Goal: Answer question/provide support: Share knowledge or assist other users

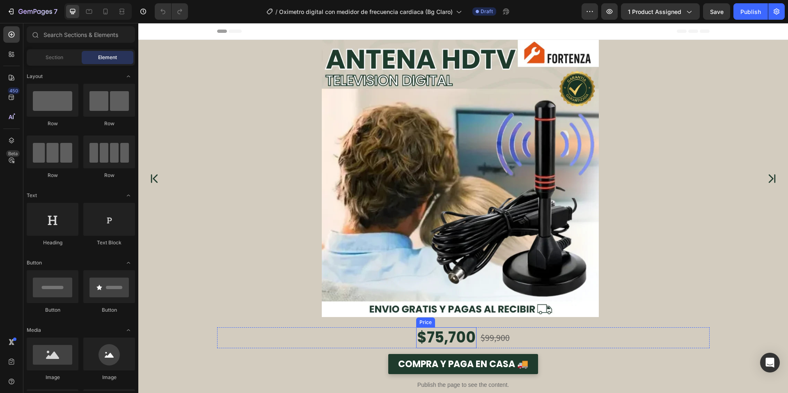
click at [445, 343] on div "$75,700" at bounding box center [446, 337] width 60 height 21
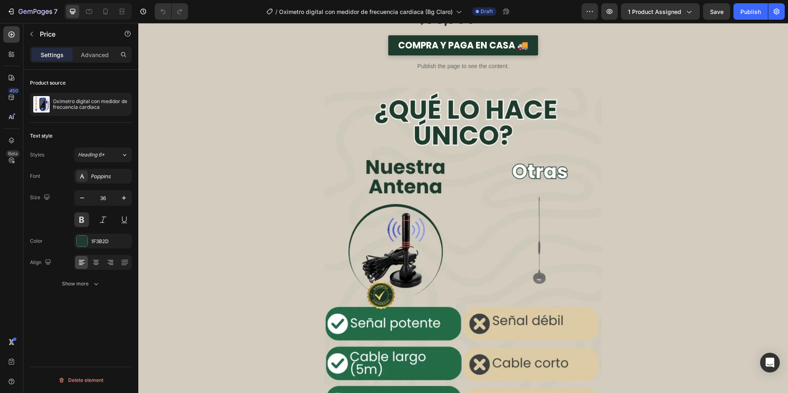
scroll to position [1354, 0]
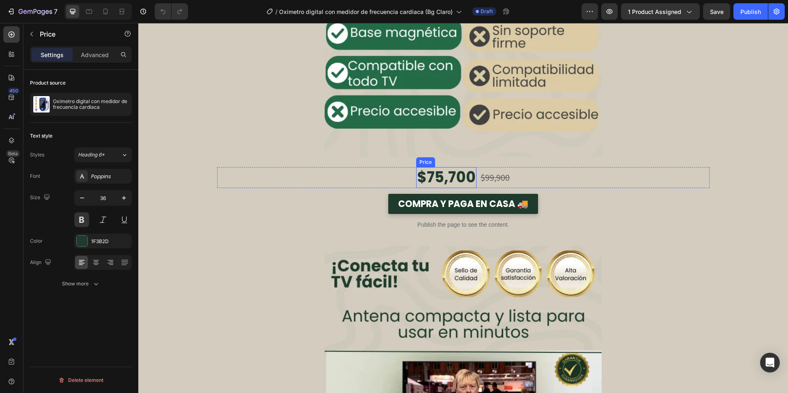
click at [437, 172] on div "$75,700" at bounding box center [446, 177] width 60 height 21
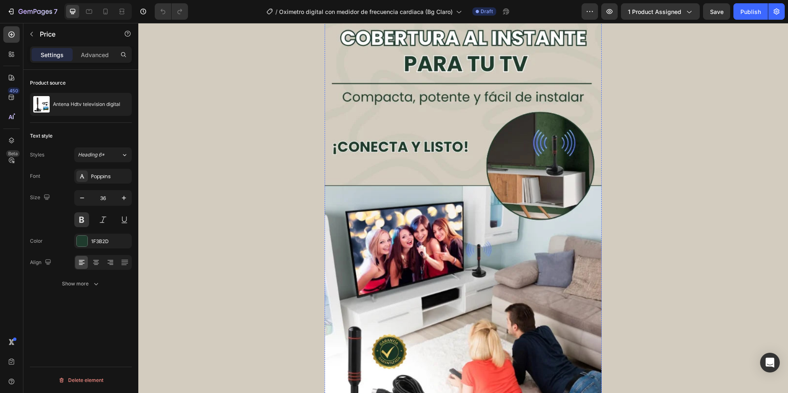
scroll to position [821, 0]
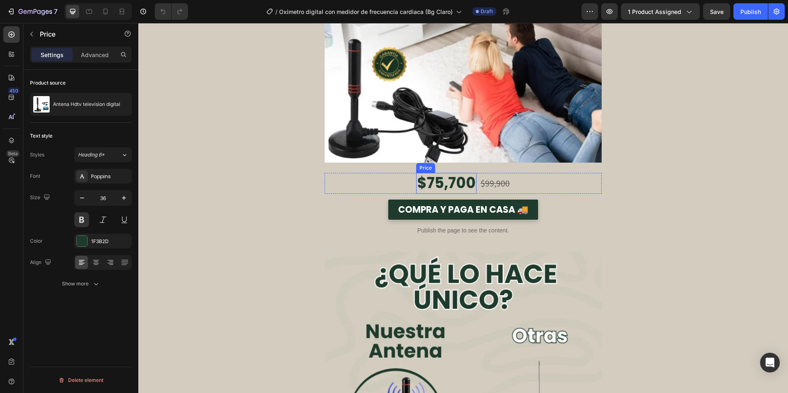
click at [465, 182] on div "$75,700" at bounding box center [446, 183] width 60 height 21
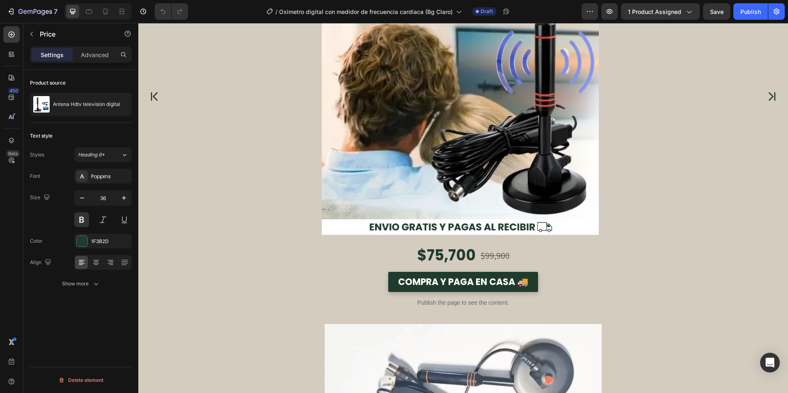
scroll to position [0, 0]
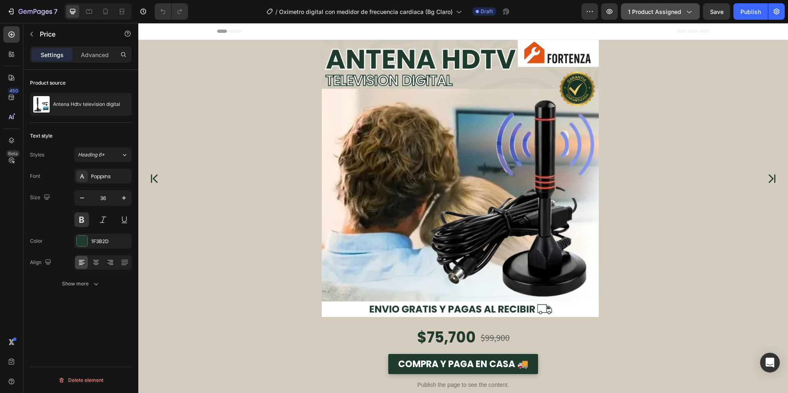
click at [670, 13] on span "1 product assigned" at bounding box center [654, 11] width 53 height 9
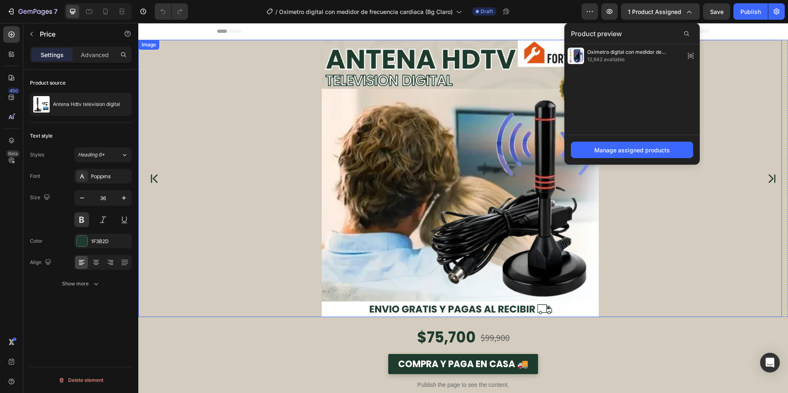
click at [748, 139] on div at bounding box center [459, 178] width 643 height 277
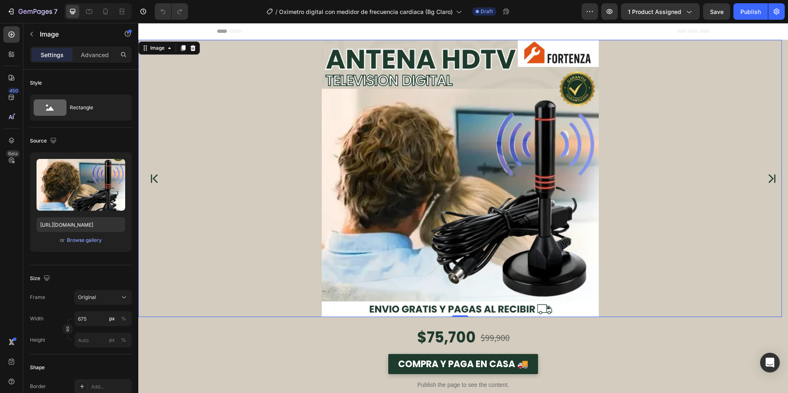
scroll to position [82, 0]
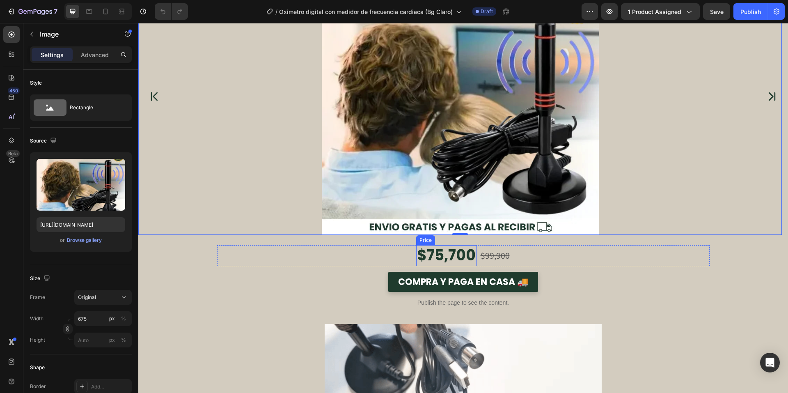
click at [437, 259] on div "$75,700" at bounding box center [446, 255] width 60 height 21
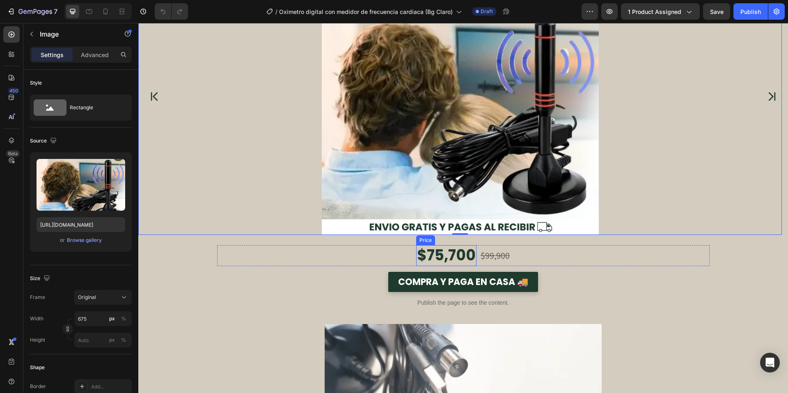
click at [437, 259] on div "$75,700" at bounding box center [446, 255] width 60 height 21
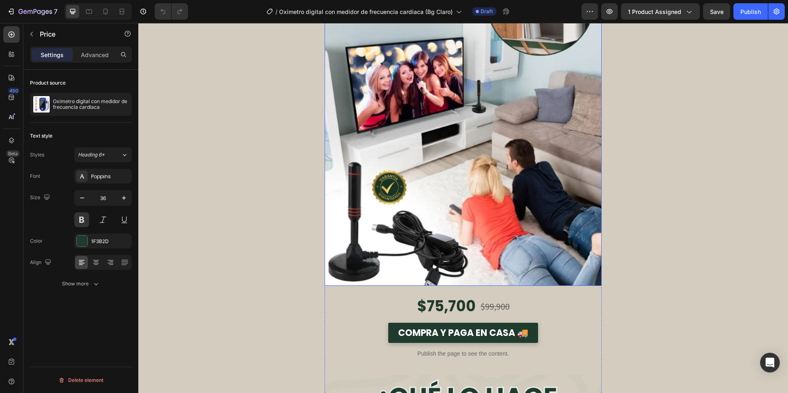
scroll to position [739, 0]
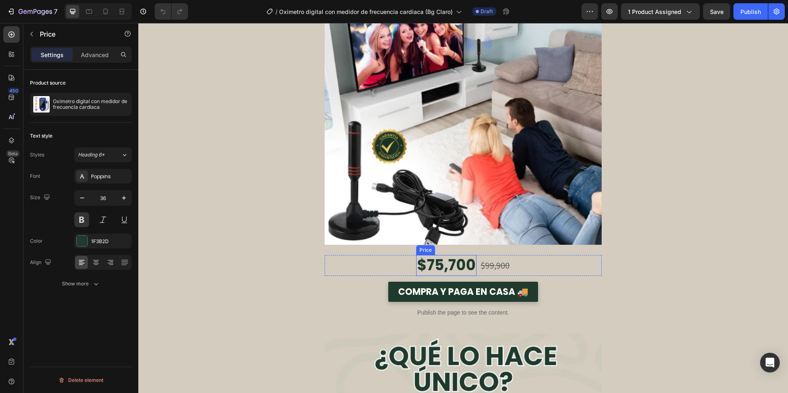
click at [435, 261] on div "$75,700" at bounding box center [446, 265] width 60 height 21
click at [121, 102] on icon "button" at bounding box center [123, 104] width 7 height 7
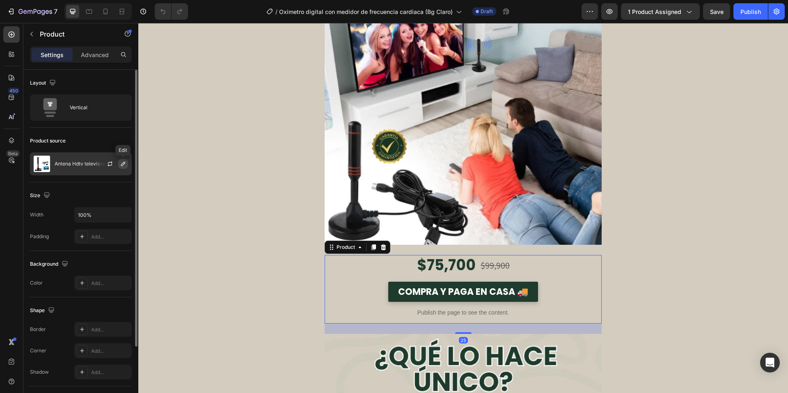
click at [126, 166] on icon "button" at bounding box center [123, 163] width 7 height 7
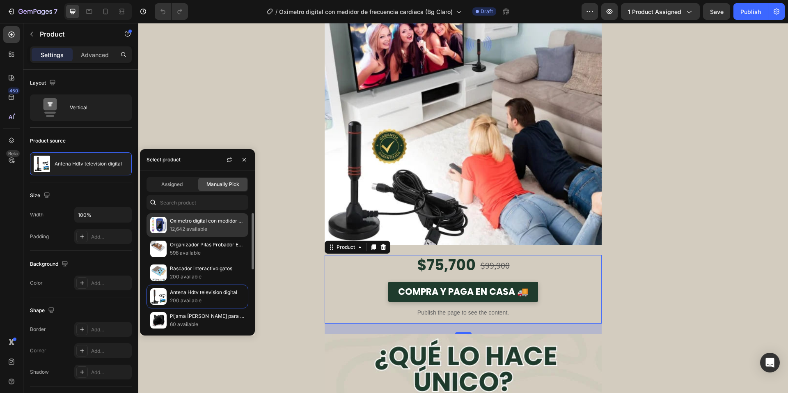
click at [196, 228] on p "12,642 available" at bounding box center [207, 229] width 75 height 8
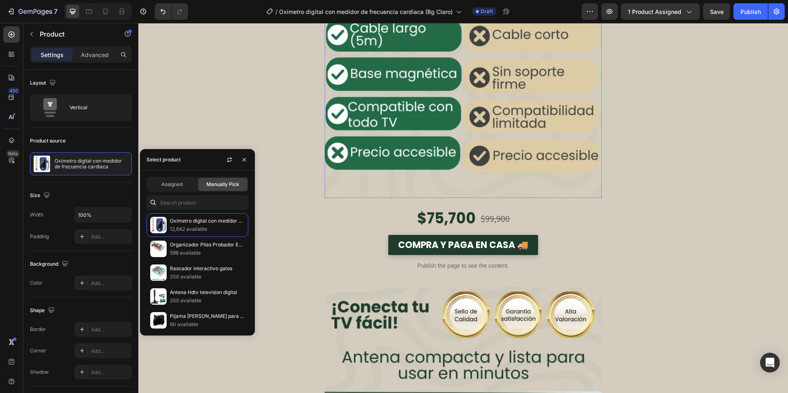
scroll to position [1354, 0]
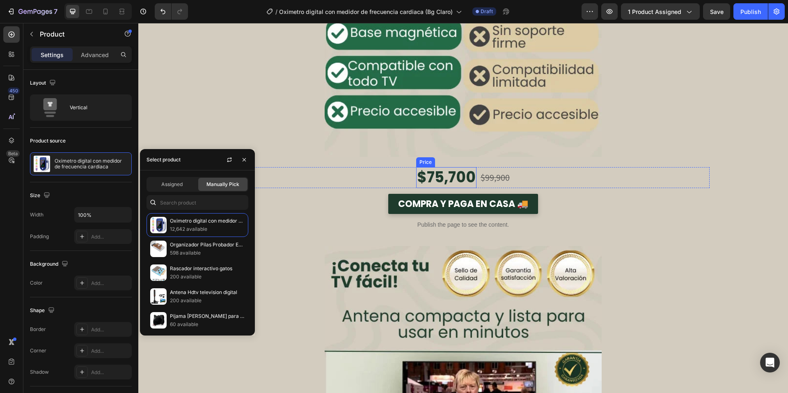
click at [455, 172] on div "$75,700" at bounding box center [446, 177] width 60 height 21
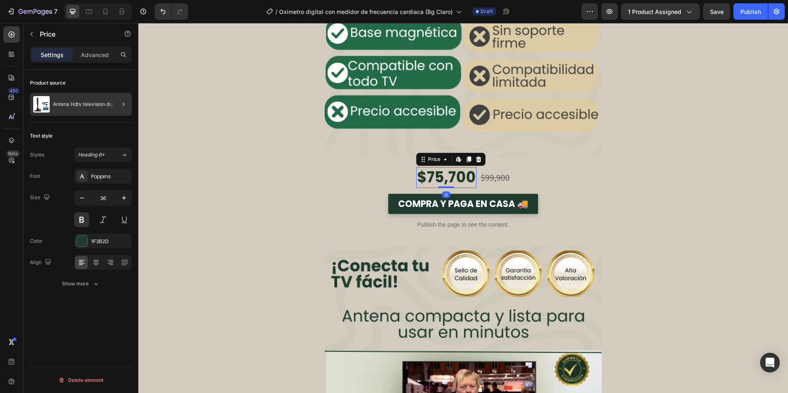
click at [117, 108] on div at bounding box center [120, 104] width 23 height 23
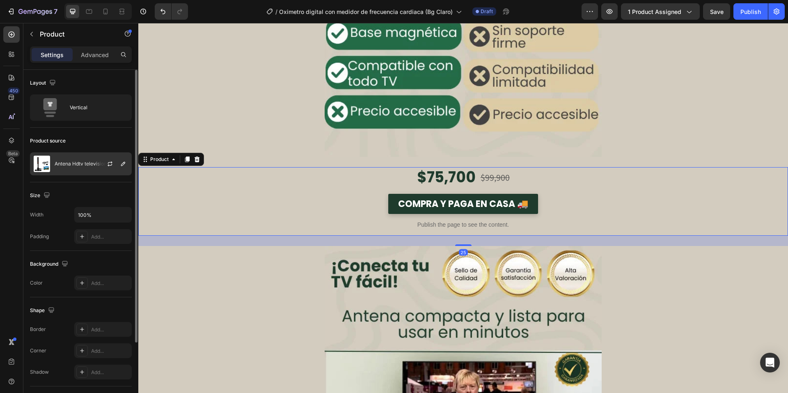
click at [125, 169] on div at bounding box center [113, 164] width 36 height 22
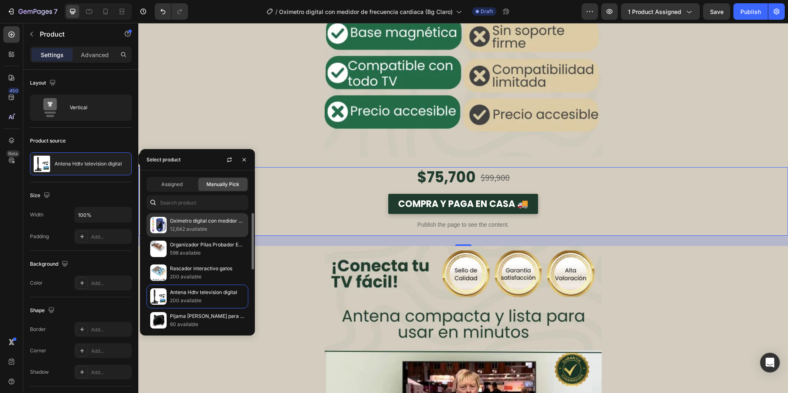
click at [182, 231] on p "12,642 available" at bounding box center [207, 229] width 75 height 8
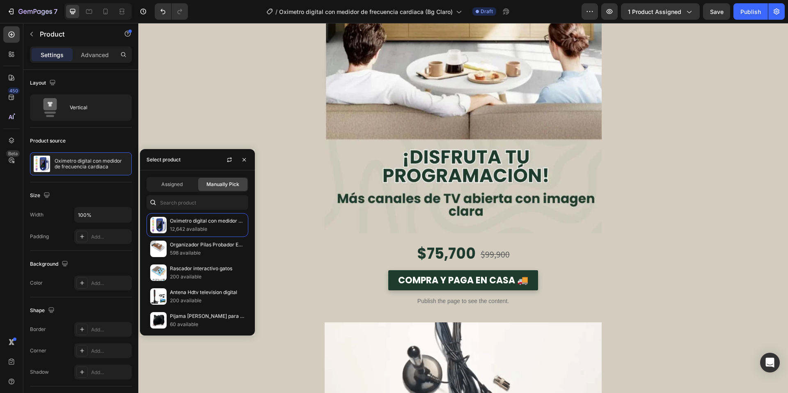
scroll to position [1887, 0]
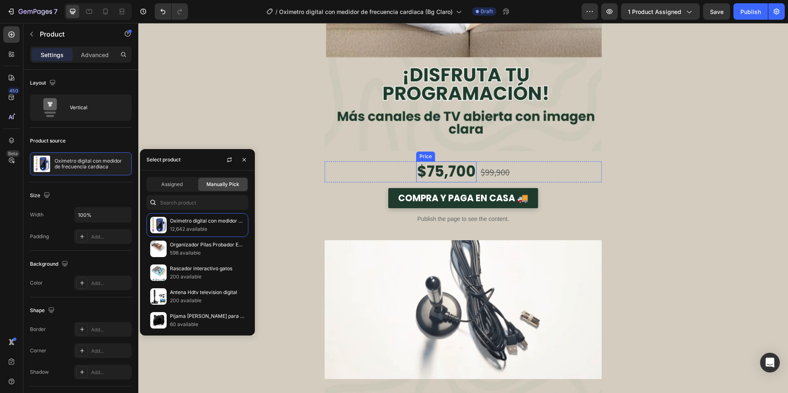
click at [444, 180] on div "$75,700" at bounding box center [446, 171] width 60 height 21
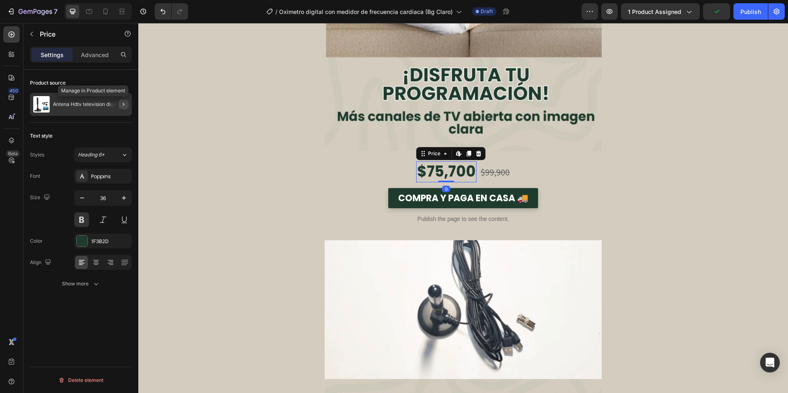
click at [120, 108] on button "button" at bounding box center [124, 104] width 10 height 10
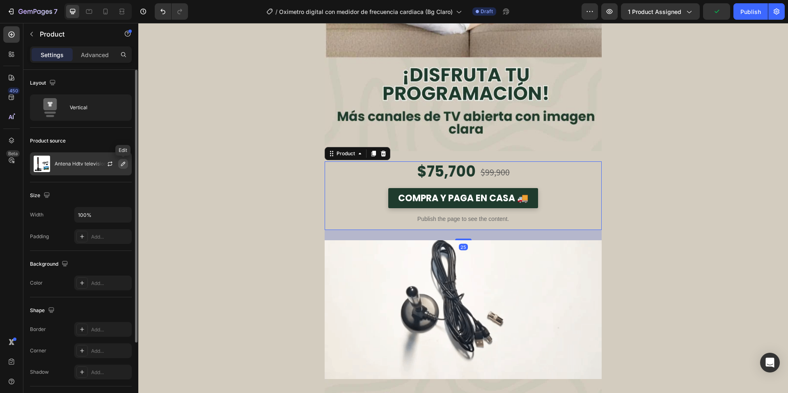
click at [127, 167] on button "button" at bounding box center [123, 164] width 10 height 10
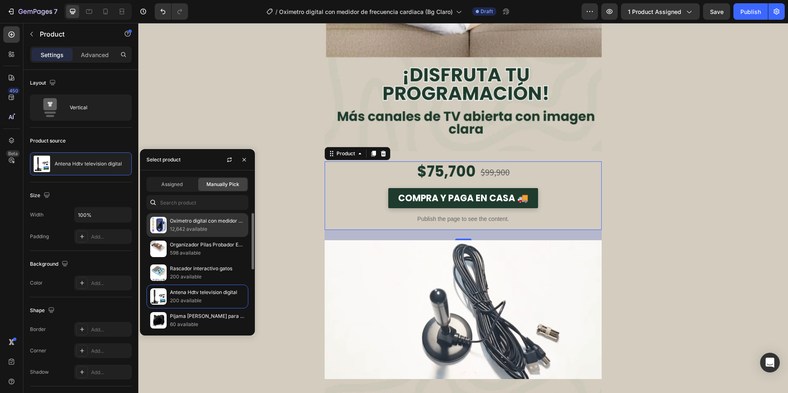
click at [178, 237] on div "Oximetro digital con medidor de frecuencia cardiaca 12,642 available" at bounding box center [197, 249] width 102 height 24
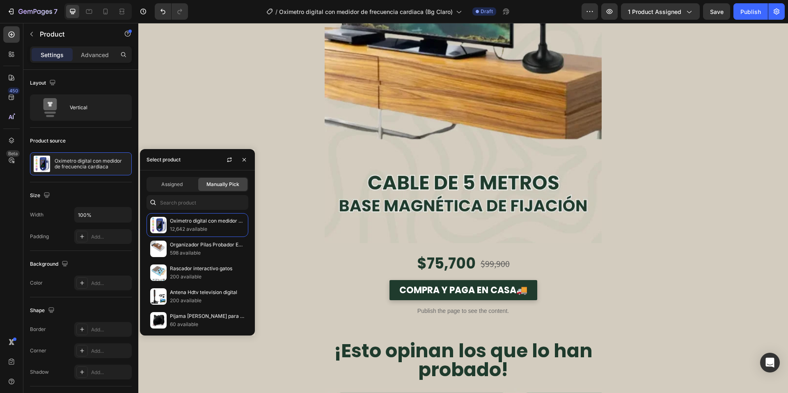
scroll to position [2503, 0]
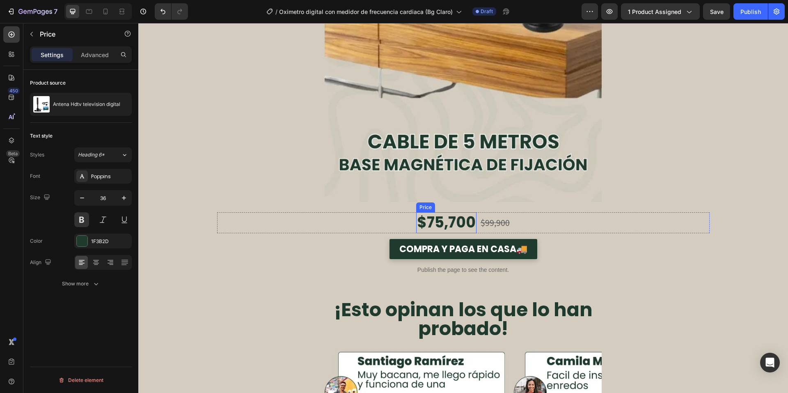
click at [444, 218] on div "$75,700" at bounding box center [446, 222] width 60 height 21
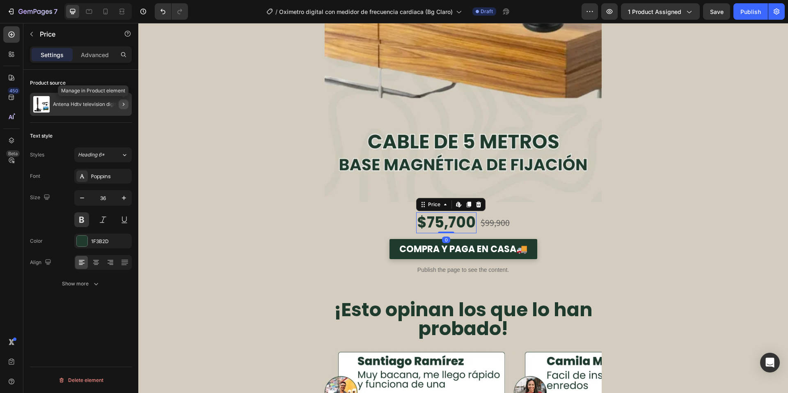
click at [123, 106] on icon "button" at bounding box center [123, 104] width 7 height 7
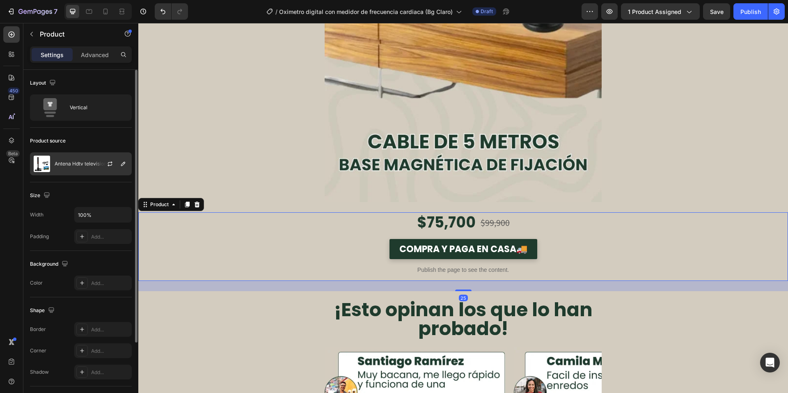
click at [123, 169] on div at bounding box center [113, 164] width 36 height 22
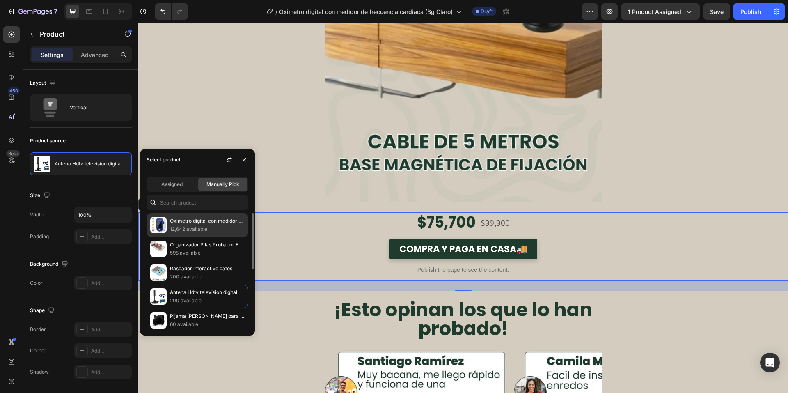
click at [194, 226] on p "12,642 available" at bounding box center [207, 229] width 75 height 8
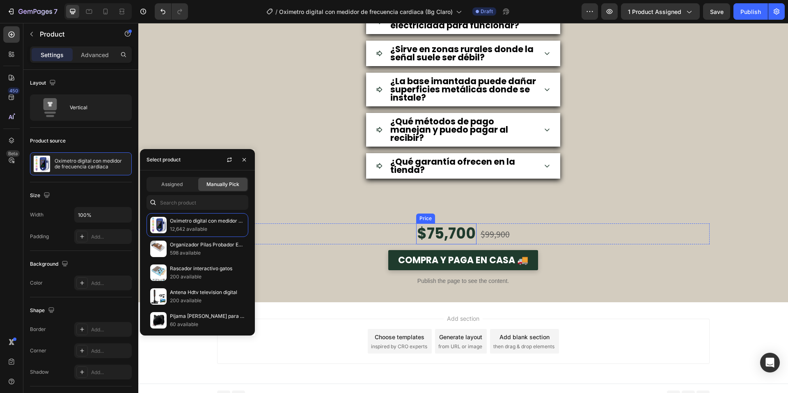
scroll to position [3060, 0]
click at [463, 224] on div "$75,700" at bounding box center [446, 234] width 60 height 21
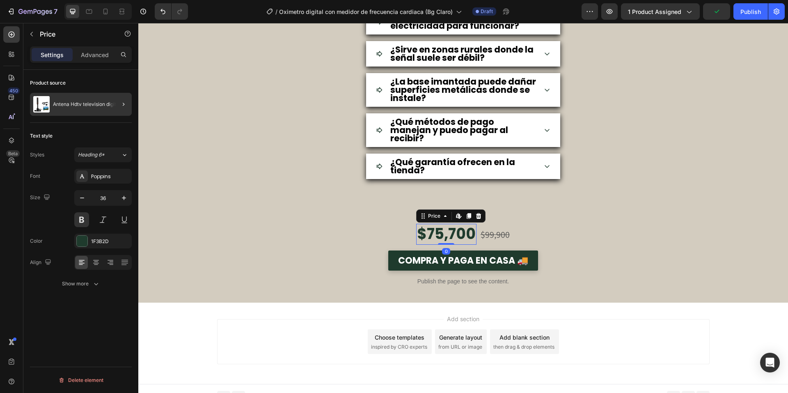
click at [120, 109] on div at bounding box center [120, 104] width 23 height 23
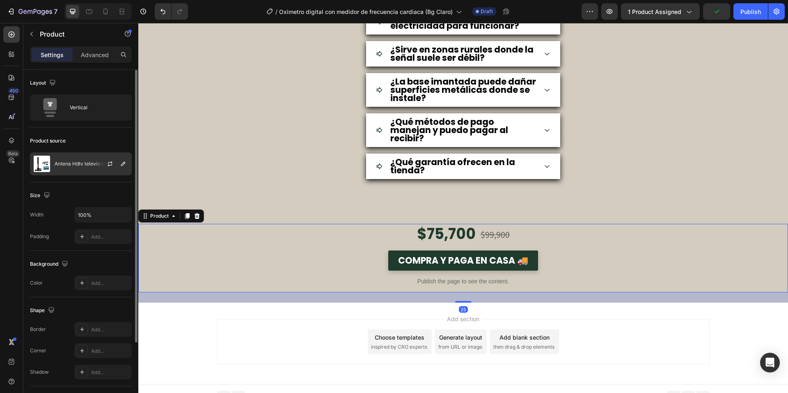
click at [128, 166] on div at bounding box center [113, 164] width 36 height 22
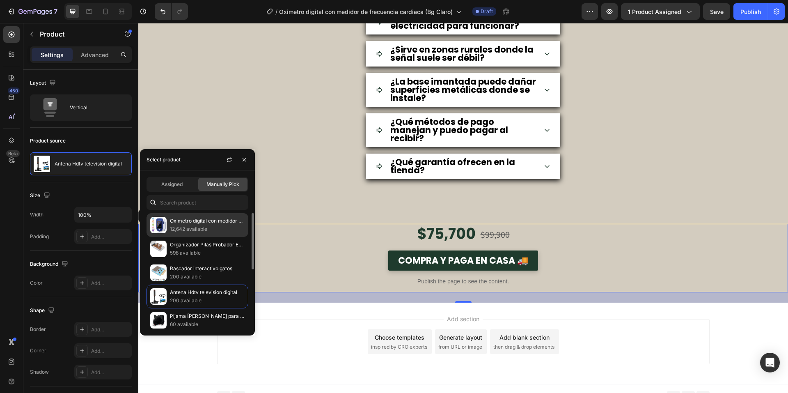
click at [190, 226] on p "12,642 available" at bounding box center [207, 229] width 75 height 8
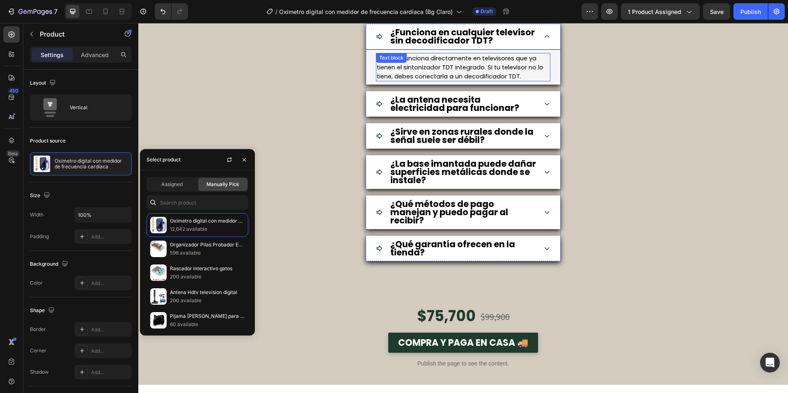
scroll to position [2896, 0]
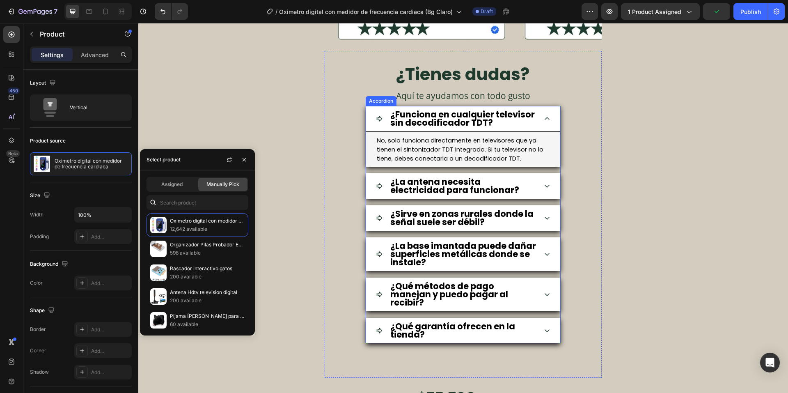
click at [456, 114] on strong "¿Funciona en cualquier televisor sin decodificador TDT?" at bounding box center [462, 118] width 144 height 20
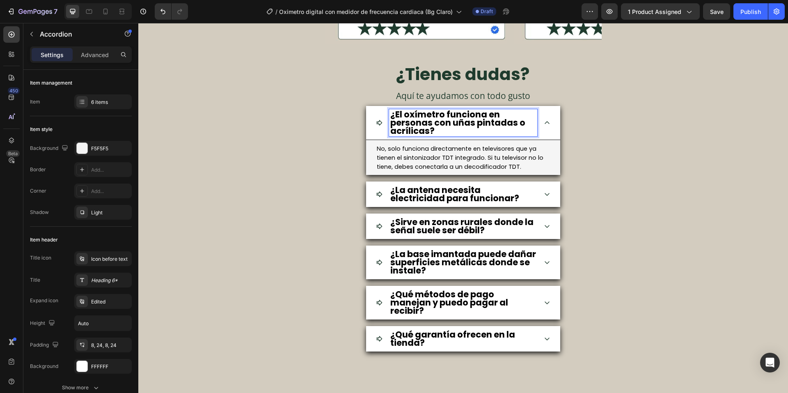
scroll to position [1, 0]
click at [504, 159] on span "No, solo funciona directamente en televisores que ya tienen el sintonizador TDT…" at bounding box center [460, 157] width 167 height 26
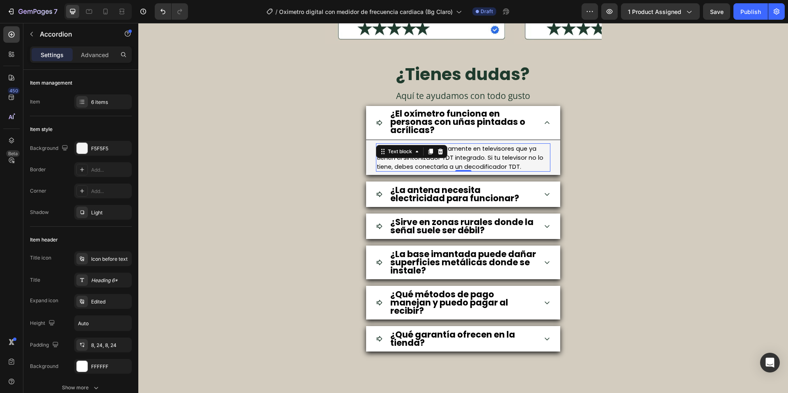
click at [504, 159] on span "No, solo funciona directamente en televisores que ya tienen el sintonizador TDT…" at bounding box center [460, 157] width 167 height 26
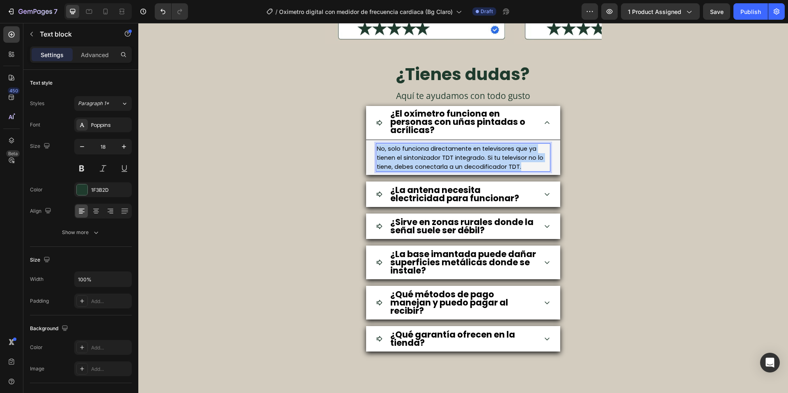
click at [504, 159] on span "No, solo funciona directamente en televisores que ya tienen el sintonizador TDT…" at bounding box center [460, 157] width 167 height 26
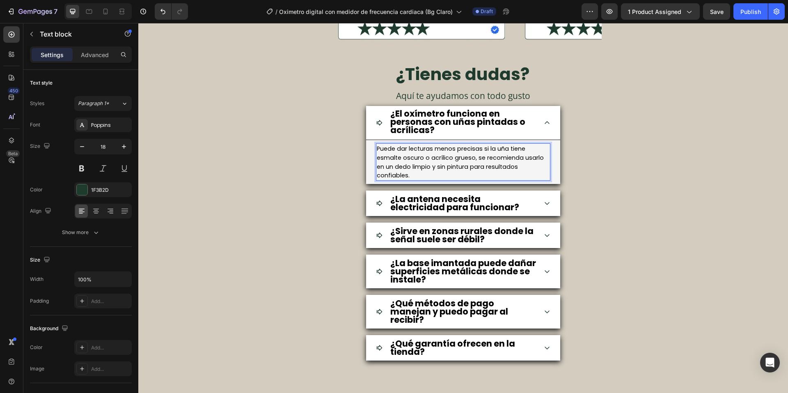
click at [379, 149] on span "Puede dar lecturas menos precisas si la uña tiene esmalte oscuro o acrílico gru…" at bounding box center [460, 161] width 167 height 35
click at [545, 203] on icon at bounding box center [546, 203] width 5 height 3
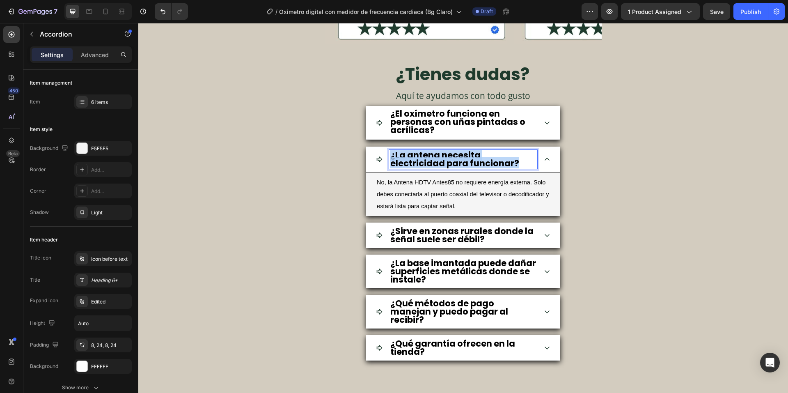
click at [472, 160] on strong "¿La antena necesita electricidad para funcionar?" at bounding box center [454, 159] width 129 height 20
click at [487, 190] on span "No, la Antena HDTV Antes85 no requiere energía externa. Solo debes conectarla a…" at bounding box center [463, 194] width 172 height 30
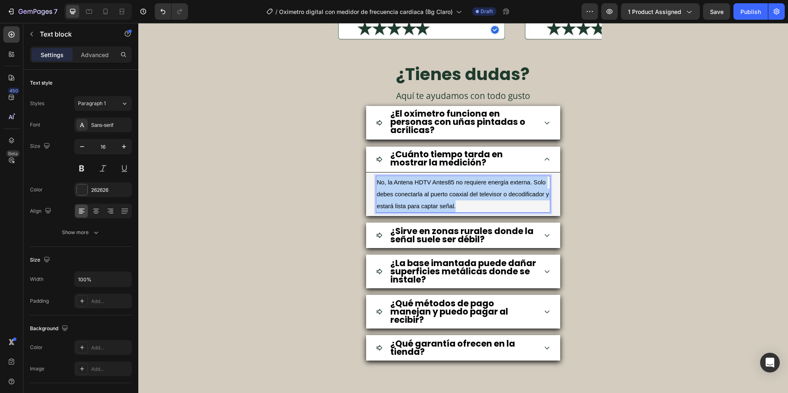
click at [487, 190] on span "No, la Antena HDTV Antes85 no requiere energía externa. Solo debes conectarla a…" at bounding box center [463, 194] width 172 height 30
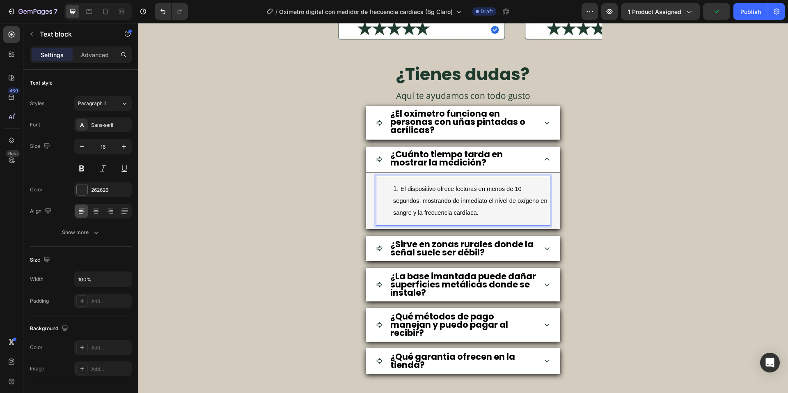
click at [403, 187] on span "El dispositivo ofrece lecturas en menos de 10 segundos, mostrando de inmediato …" at bounding box center [470, 200] width 154 height 30
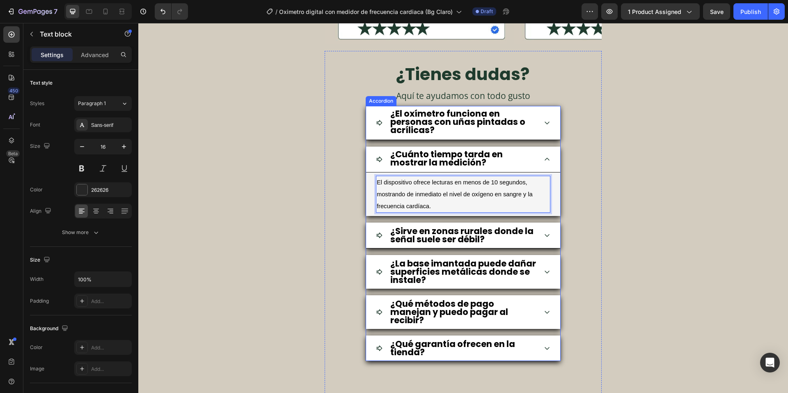
click at [543, 238] on div "¿Sirve en zonas rurales donde la señal suele ser débil?" at bounding box center [463, 235] width 194 height 26
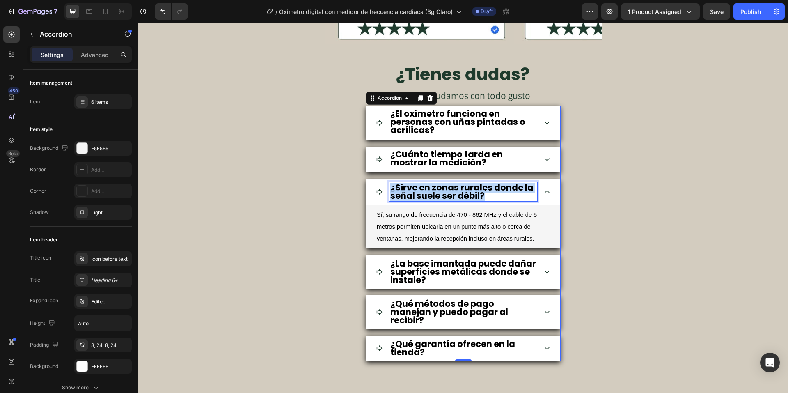
click at [432, 192] on strong "¿Sirve en zonas rurales donde la señal suele ser débil?" at bounding box center [461, 191] width 143 height 20
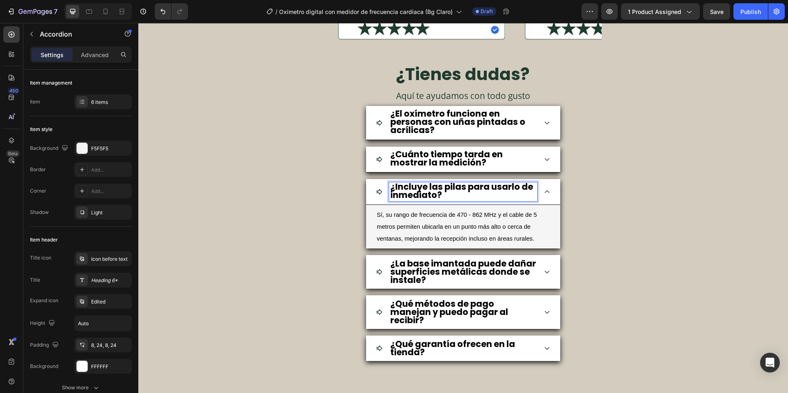
click at [484, 233] on p "Sí, su rango de frecuencia de 470 - 862 MHz y el cable de 5 metros permiten ubi…" at bounding box center [463, 226] width 173 height 35
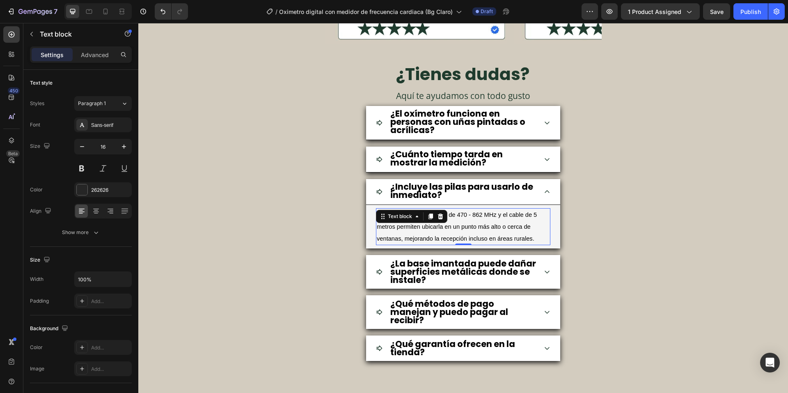
click at [484, 233] on p "Sí, su rango de frecuencia de 470 - 862 MHz y el cable de 5 metros permiten ubi…" at bounding box center [463, 226] width 173 height 35
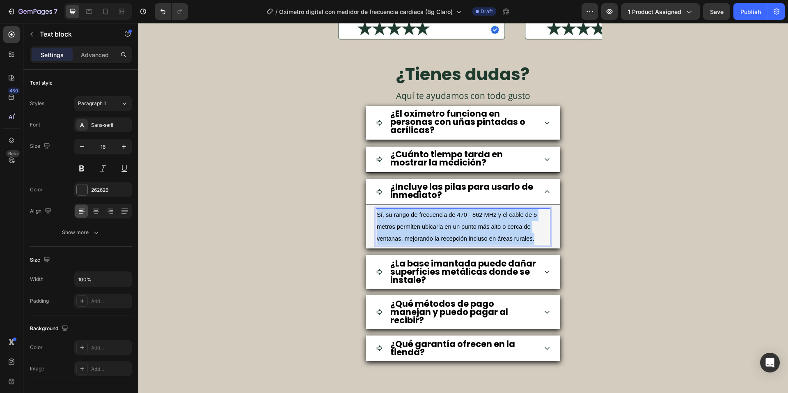
click at [484, 233] on p "Sí, su rango de frecuencia de 470 - 862 MHz y el cable de 5 metros permiten ubi…" at bounding box center [463, 226] width 173 height 35
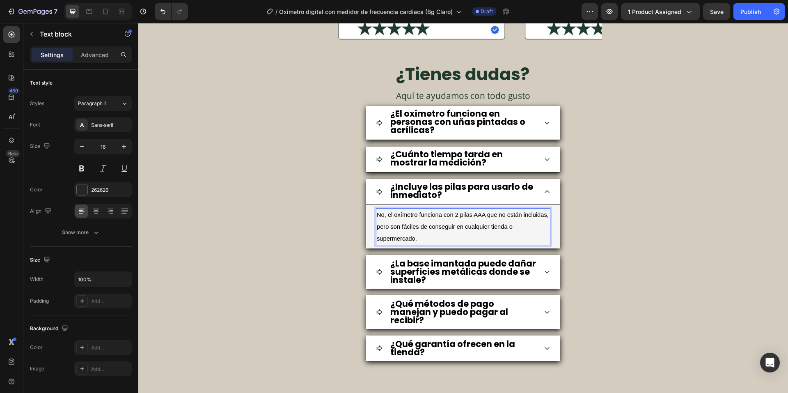
click at [378, 212] on span "No, el oxímetro funciona con 2 pilas AAA que no están incluidas, pero son fácil…" at bounding box center [463, 226] width 172 height 30
click at [546, 277] on div "¿La base imantada puede dañar superficies metálicas donde se instale?" at bounding box center [463, 272] width 194 height 34
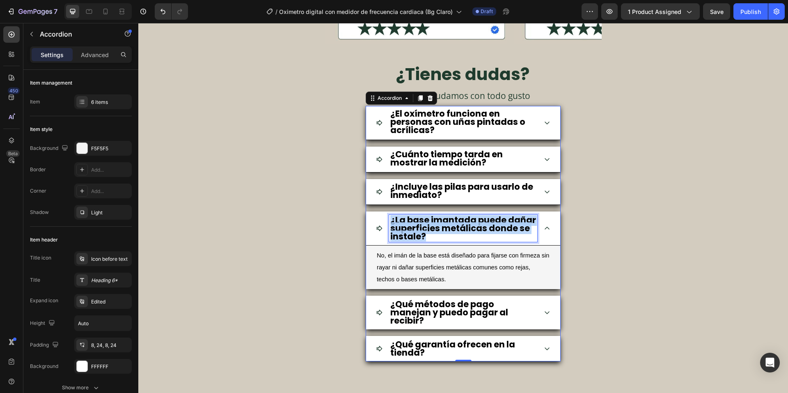
click at [431, 227] on strong "¿La base imantada puede dañar superficies metálicas donde se instale?" at bounding box center [463, 228] width 146 height 28
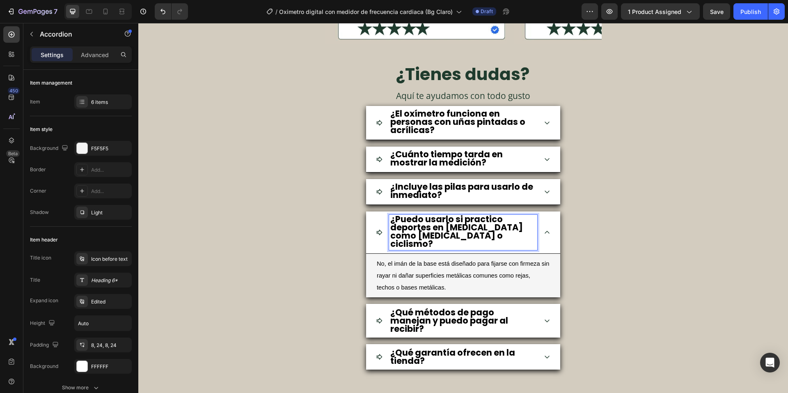
click at [544, 188] on icon at bounding box center [547, 191] width 7 height 7
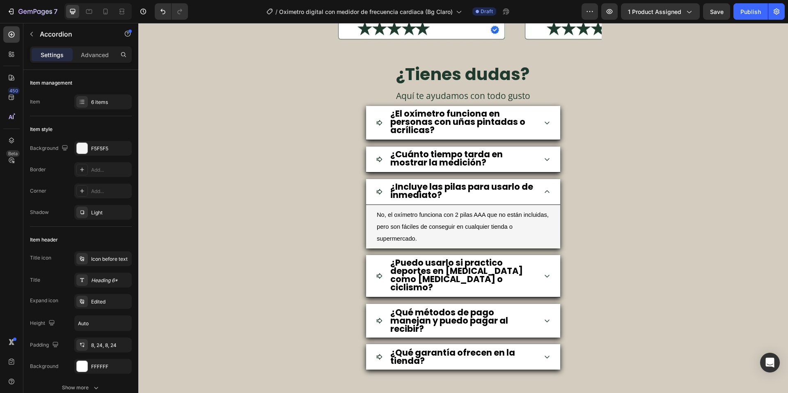
scroll to position [2897, 0]
click at [544, 188] on icon at bounding box center [547, 191] width 7 height 7
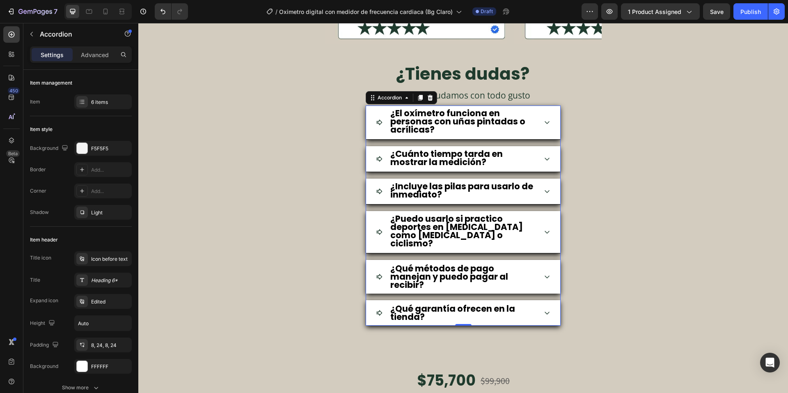
click at [542, 233] on div "¿Puedo usarlo si practico deportes en [MEDICAL_DATA] como [MEDICAL_DATA] o cicl…" at bounding box center [463, 232] width 194 height 42
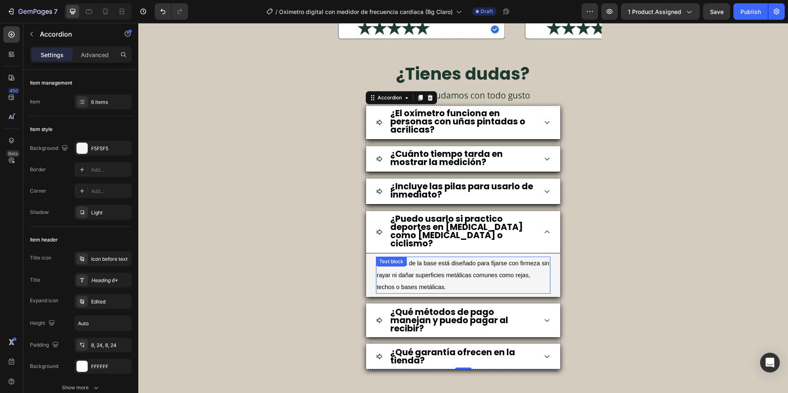
click at [466, 276] on p "No, el imán de la base está diseñado para fijarse con firmeza sin rayar ni daña…" at bounding box center [463, 274] width 173 height 35
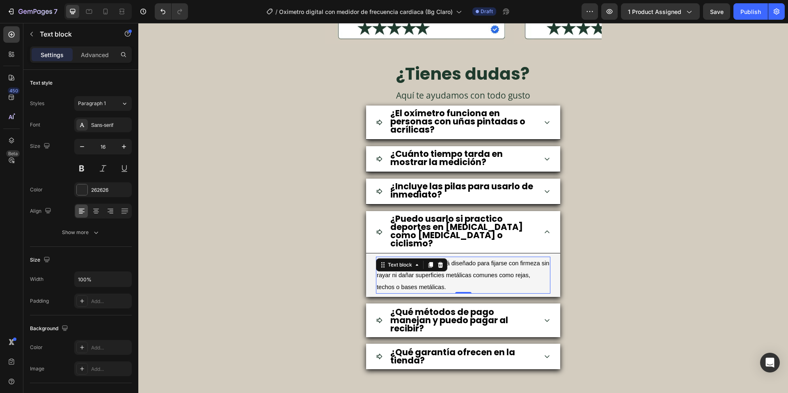
click at [466, 276] on p "No, el imán de la base está diseñado para fijarse con firmeza sin rayar ni daña…" at bounding box center [463, 274] width 173 height 35
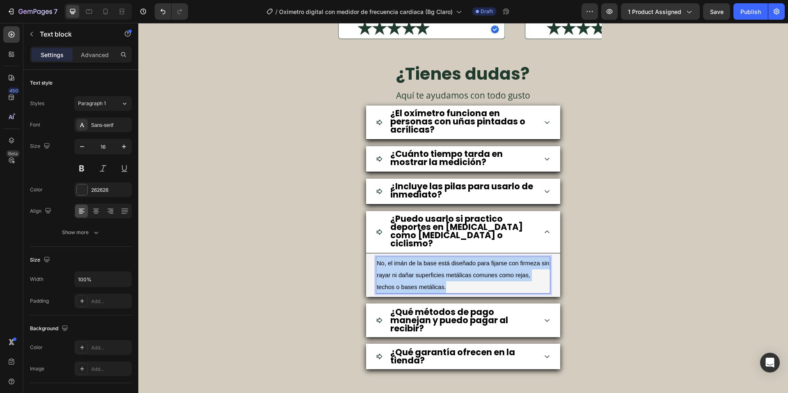
click at [466, 276] on p "No, el imán de la base está diseñado para fijarse con firmeza sin rayar ni daña…" at bounding box center [463, 274] width 173 height 35
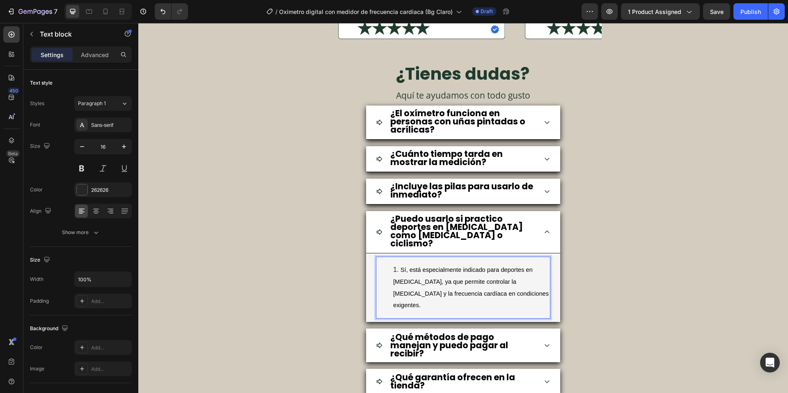
click at [396, 264] on li "Sí, está especialmente indicado para deportes en [MEDICAL_DATA], ya que permite…" at bounding box center [471, 287] width 156 height 47
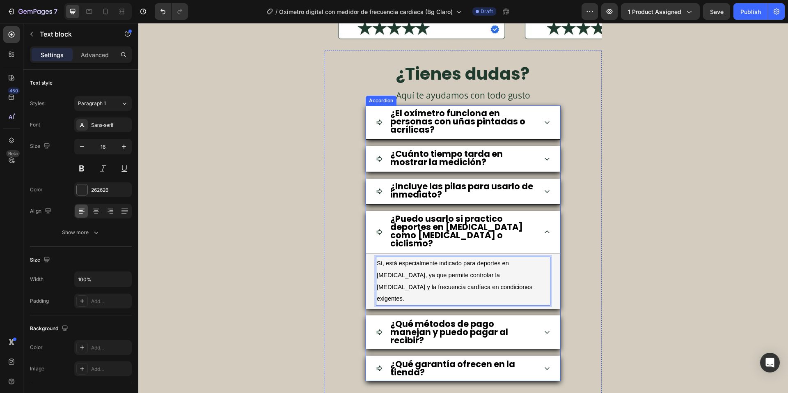
click at [538, 233] on div "¿Puedo usarlo si practico deportes en [MEDICAL_DATA] como [MEDICAL_DATA] o cicl…" at bounding box center [463, 232] width 194 height 42
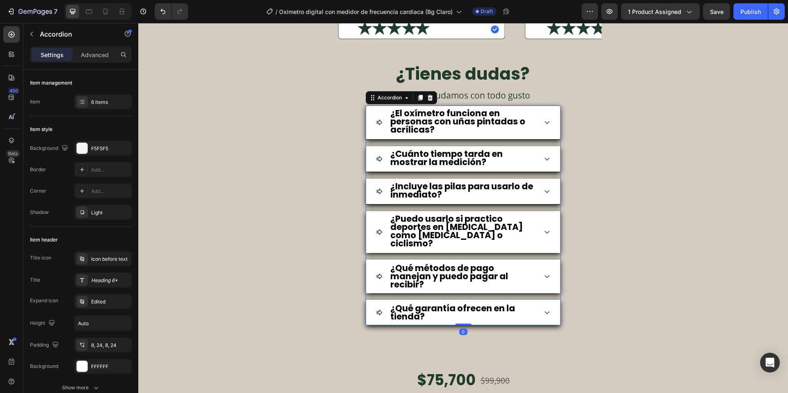
click at [548, 158] on div "¿Cuánto tiempo tarda en mostrar la medición?" at bounding box center [463, 159] width 194 height 26
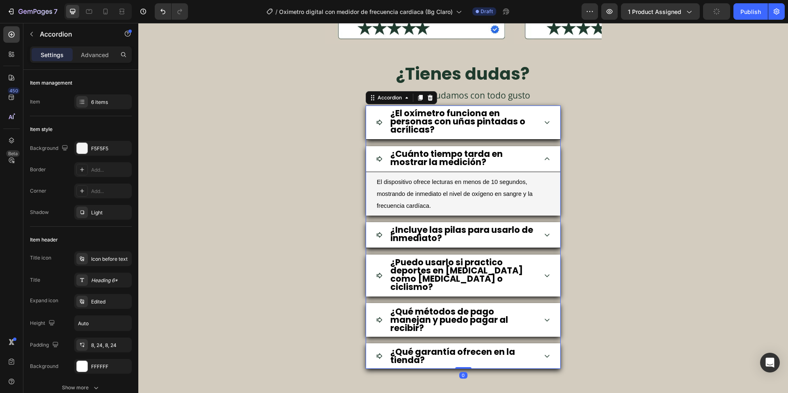
click at [548, 158] on div "¿Cuánto tiempo tarda en mostrar la medición?" at bounding box center [463, 159] width 194 height 26
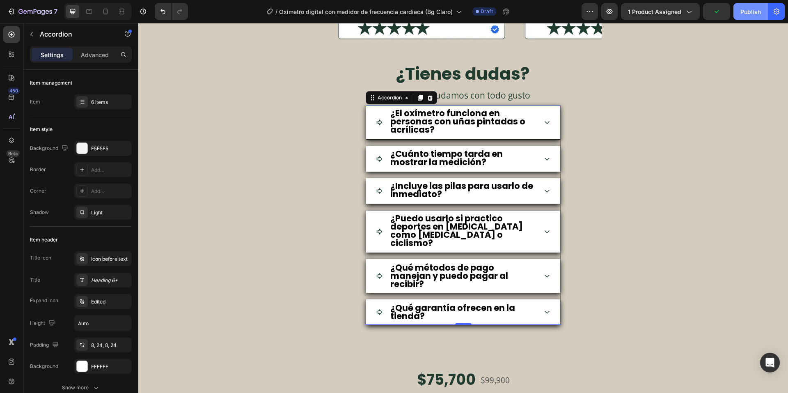
click at [740, 11] on div "Publish" at bounding box center [750, 11] width 21 height 9
click at [46, 6] on button "7" at bounding box center [32, 11] width 58 height 16
